Goal: Task Accomplishment & Management: Use online tool/utility

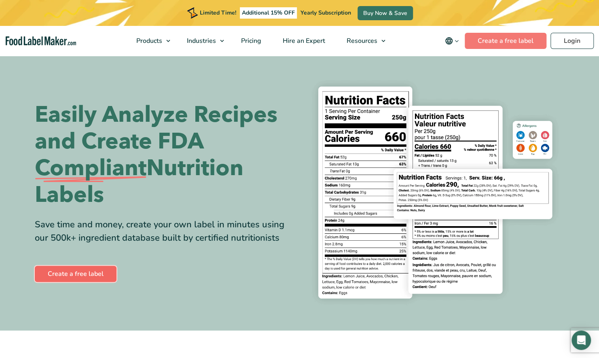
click at [81, 272] on link "Create a free label" at bounding box center [76, 274] width 82 height 16
click at [495, 41] on link "Create a free label" at bounding box center [506, 41] width 82 height 16
